Goal: Find specific page/section: Find specific page/section

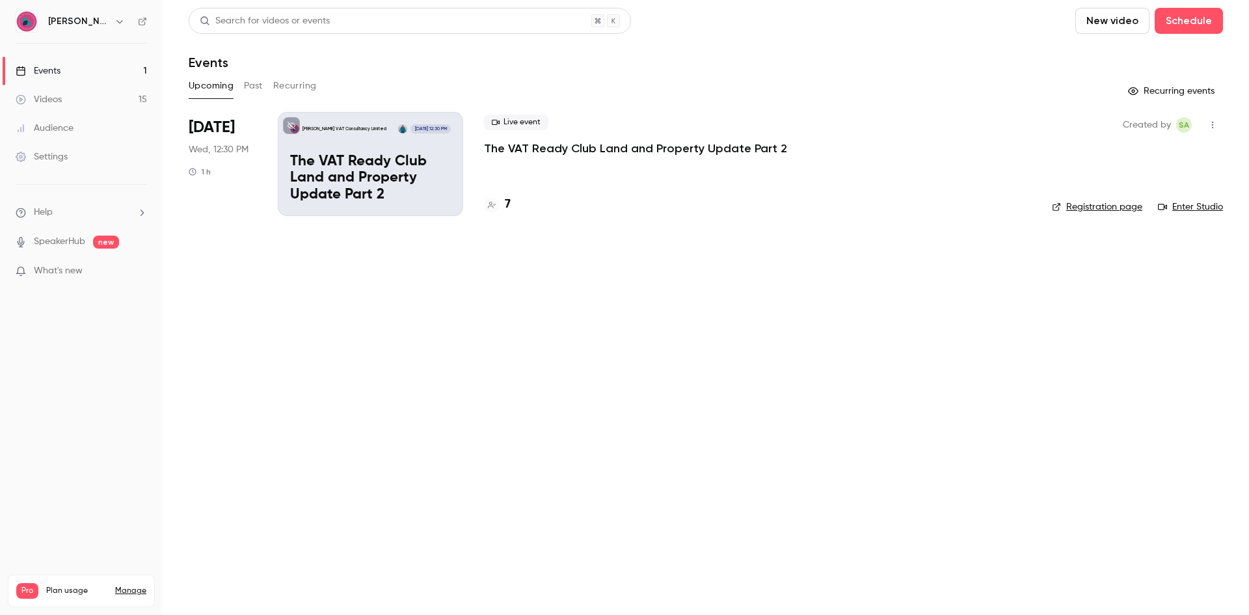
click at [380, 191] on p "The VAT Ready Club Land and Property Update Part 2" at bounding box center [370, 179] width 161 height 50
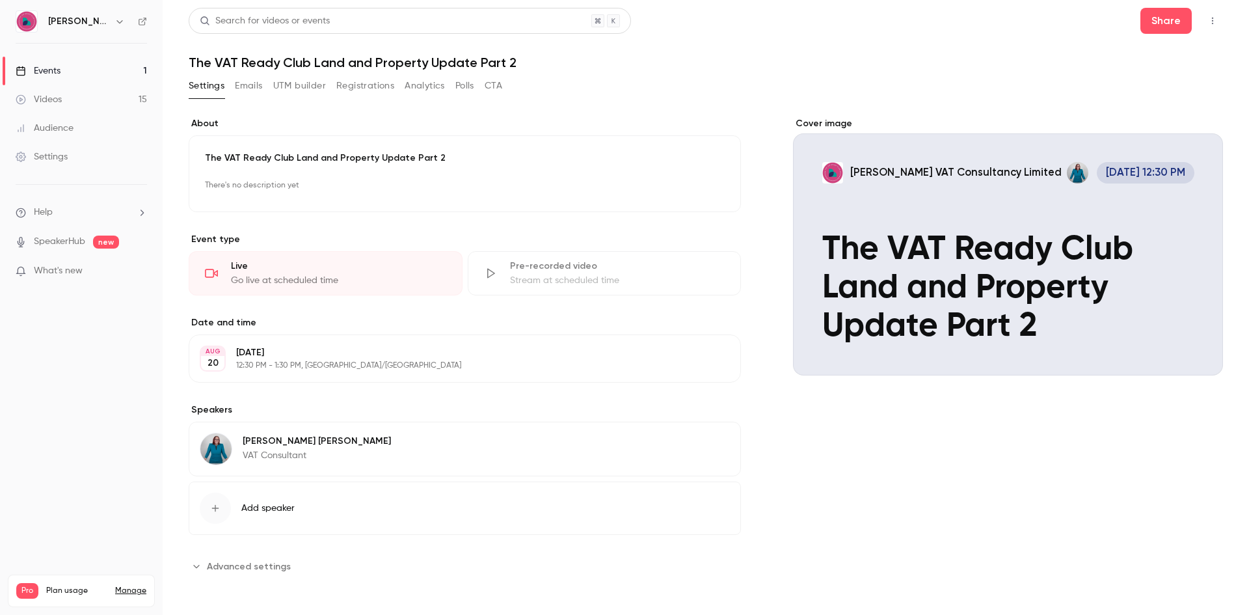
click at [284, 168] on div "The VAT Ready Club Land and Property Update Part 2 There's no description yet E…" at bounding box center [465, 173] width 552 height 77
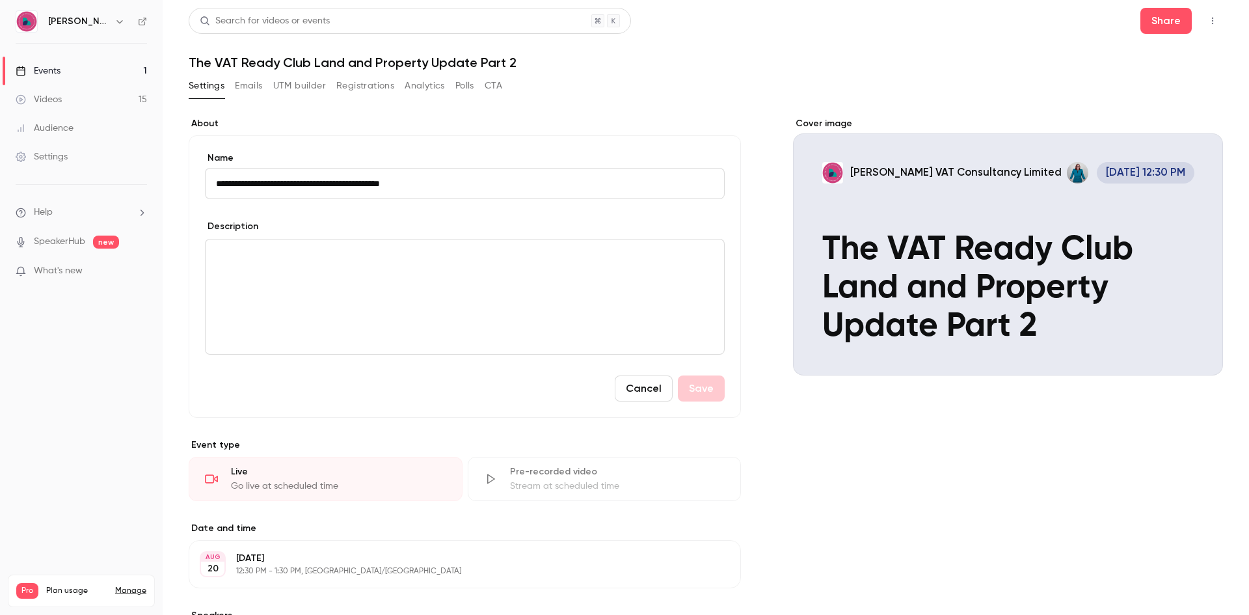
click at [866, 524] on div "Cover image [PERSON_NAME] VAT Consultancy Limited [DATE] 12:30 PM The VAT Ready…" at bounding box center [1008, 449] width 430 height 665
click at [83, 62] on link "Events 1" at bounding box center [81, 71] width 163 height 29
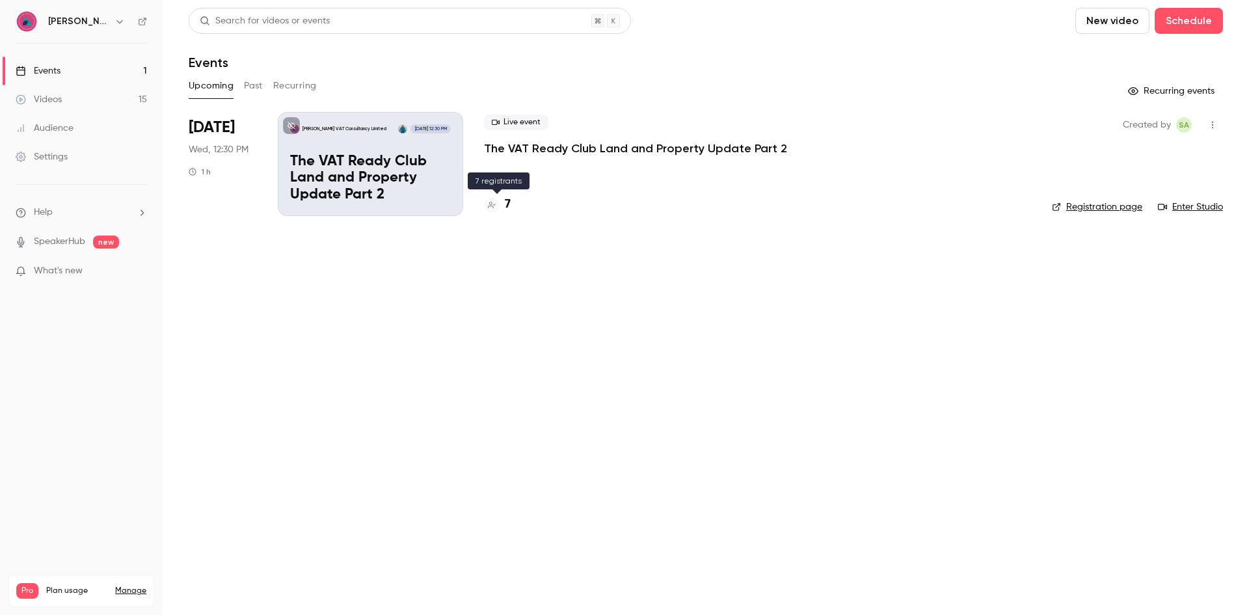
click at [507, 204] on h4 "7" at bounding box center [508, 205] width 6 height 18
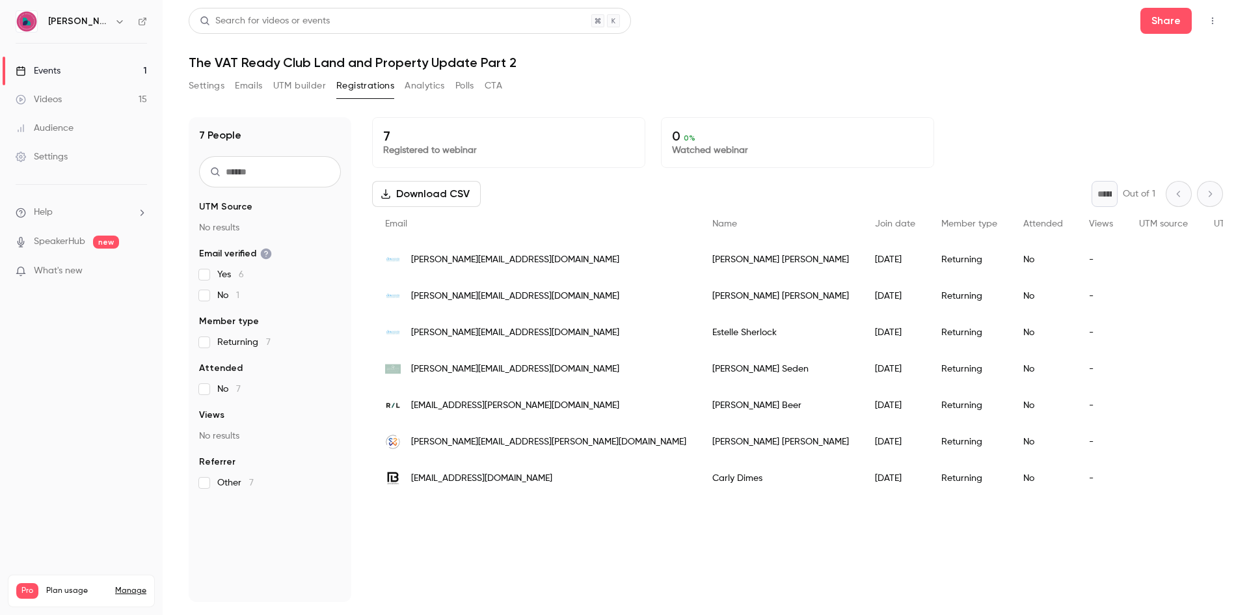
click at [55, 66] on div "Events" at bounding box center [38, 70] width 45 height 13
